Goal: Task Accomplishment & Management: Use online tool/utility

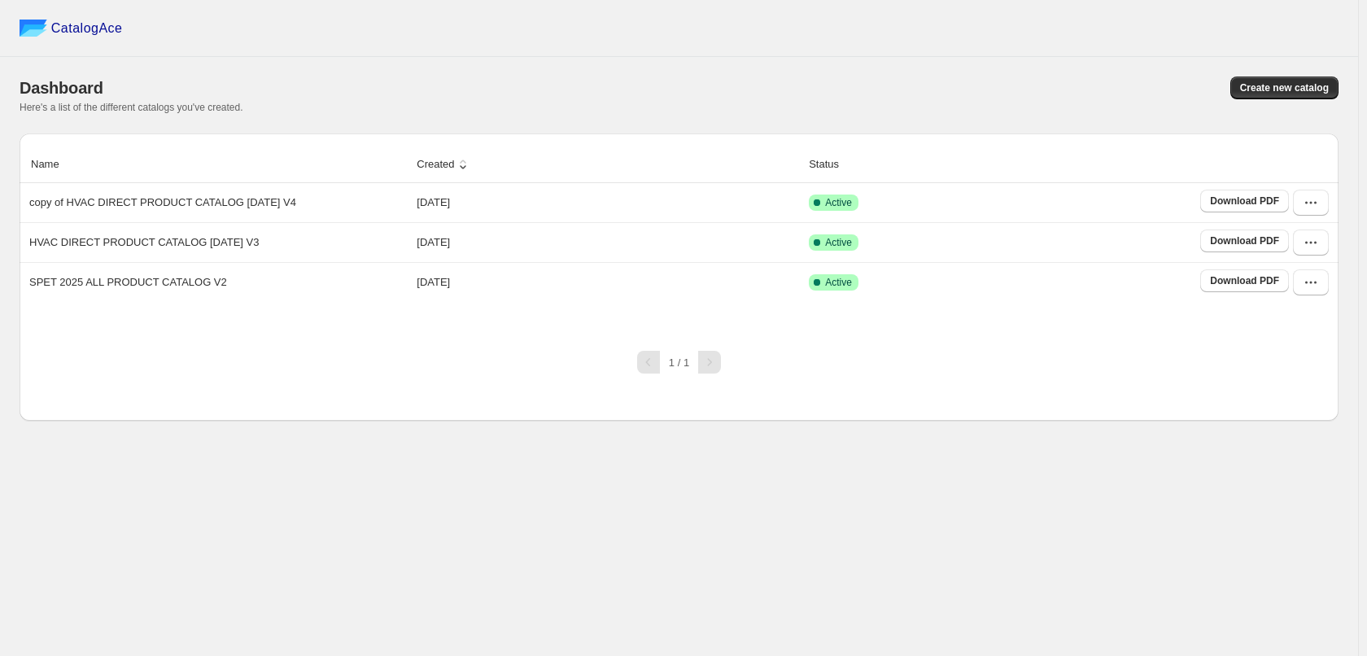
click at [1072, 66] on div "Dashboard Create new catalog Here's a list of the different catalogs you've cre…" at bounding box center [679, 95] width 1319 height 77
click at [1141, 30] on div "CatalogAce" at bounding box center [679, 28] width 1358 height 57
click at [1126, 522] on div "CatalogAce Dashboard Create new catalog Here's a list of the different catalogs…" at bounding box center [679, 328] width 1358 height 656
click at [1318, 199] on icon "button" at bounding box center [1311, 203] width 16 height 16
click at [1305, 317] on span "Edit" at bounding box center [1302, 322] width 84 height 16
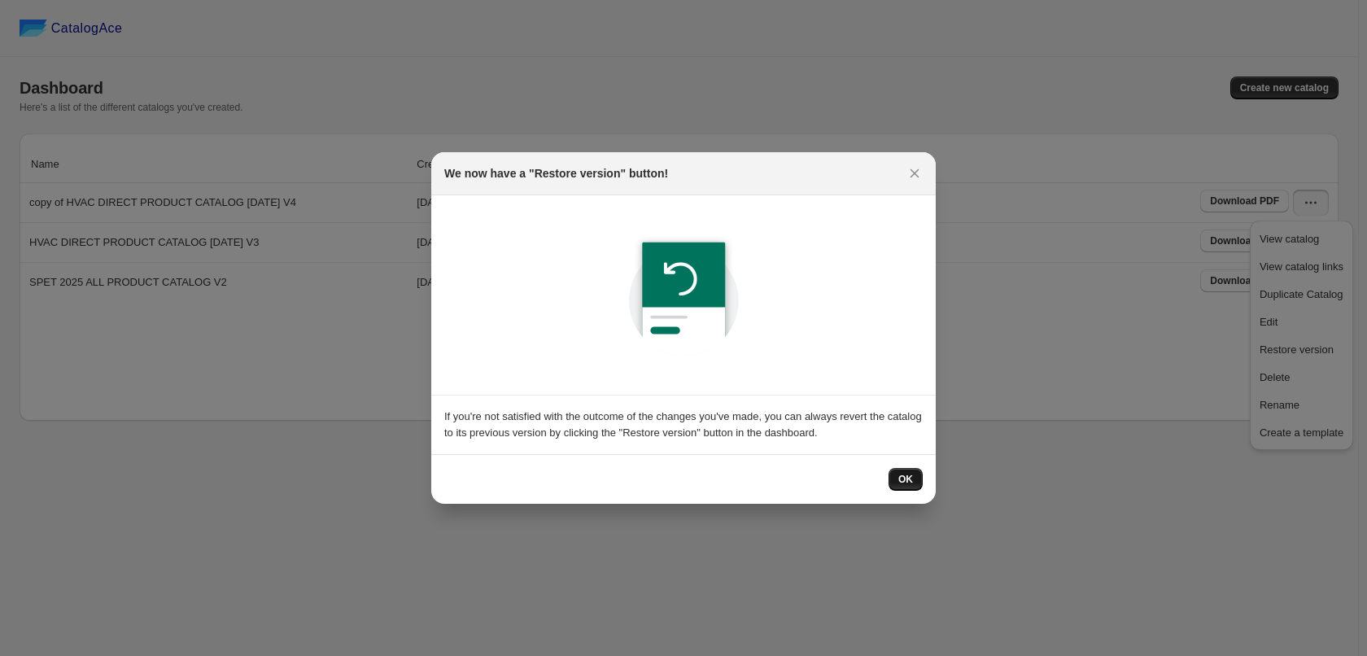
click at [907, 474] on span "OK" at bounding box center [906, 479] width 15 height 13
